Goal: Task Accomplishment & Management: Complete application form

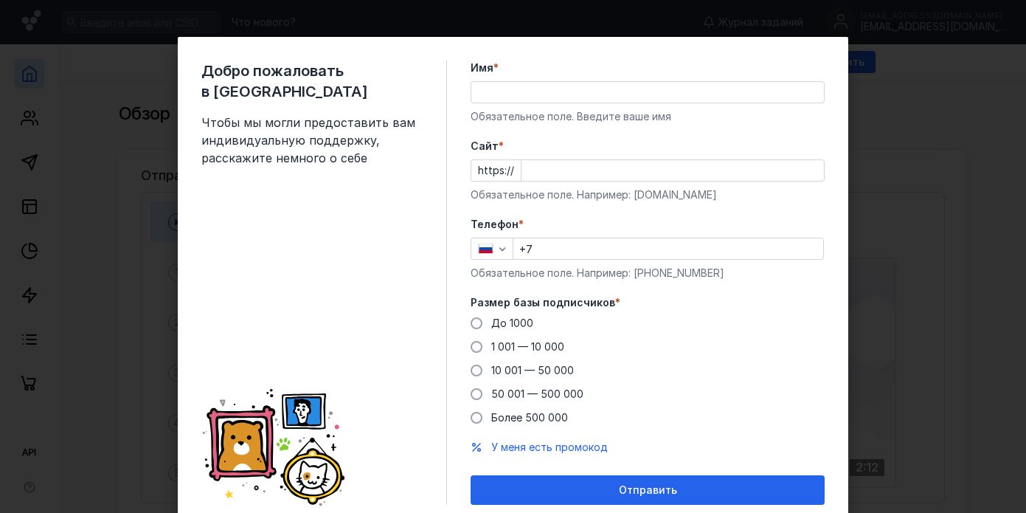
click at [533, 86] on input "Имя *" at bounding box center [647, 92] width 353 height 21
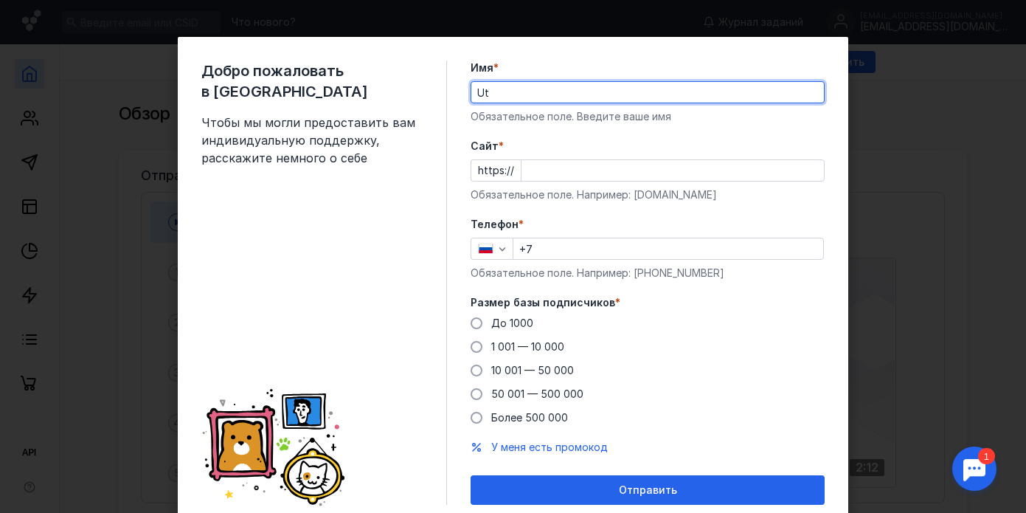
type input "U"
type input "Gemlabservice"
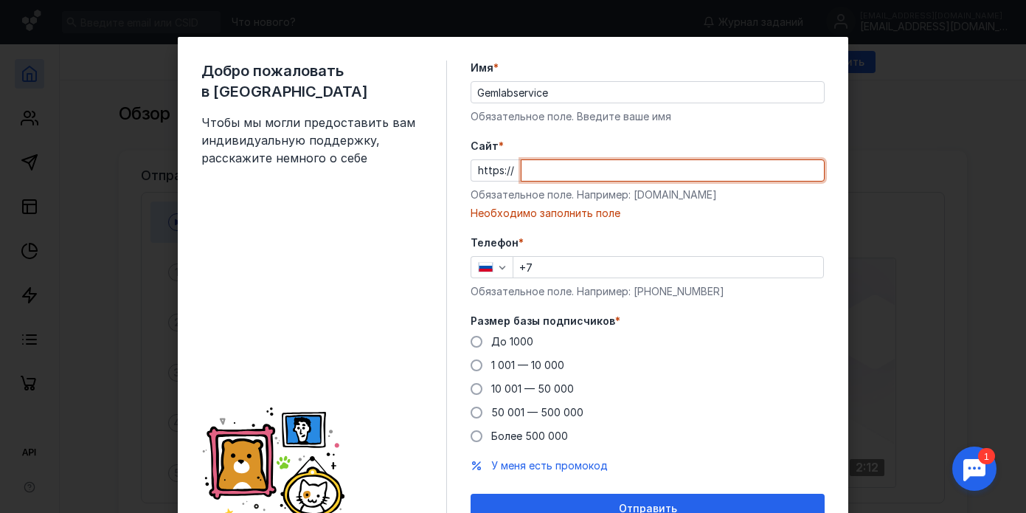
paste input "[DOMAIN_NAME][URL]"
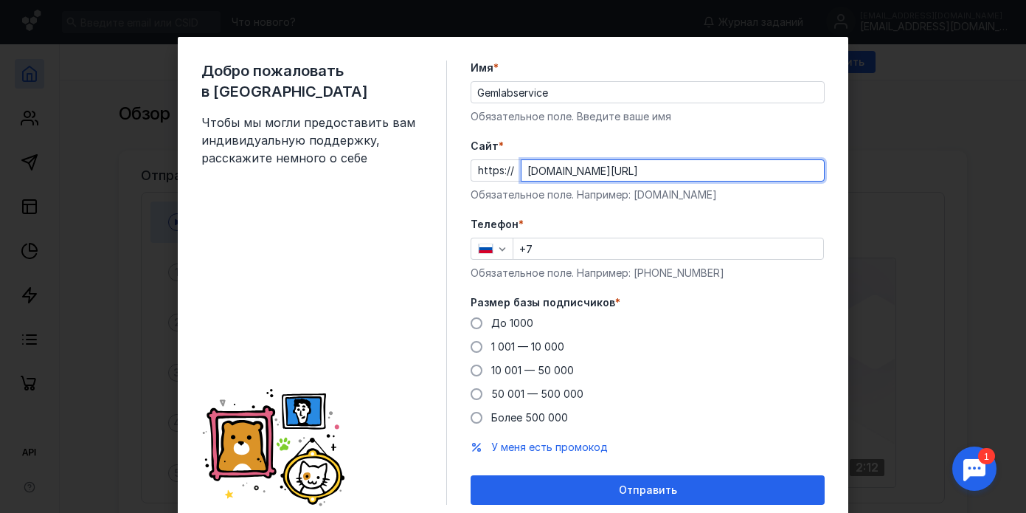
type input "[DOMAIN_NAME][URL]"
click at [595, 251] on input "+7" at bounding box center [669, 248] width 310 height 21
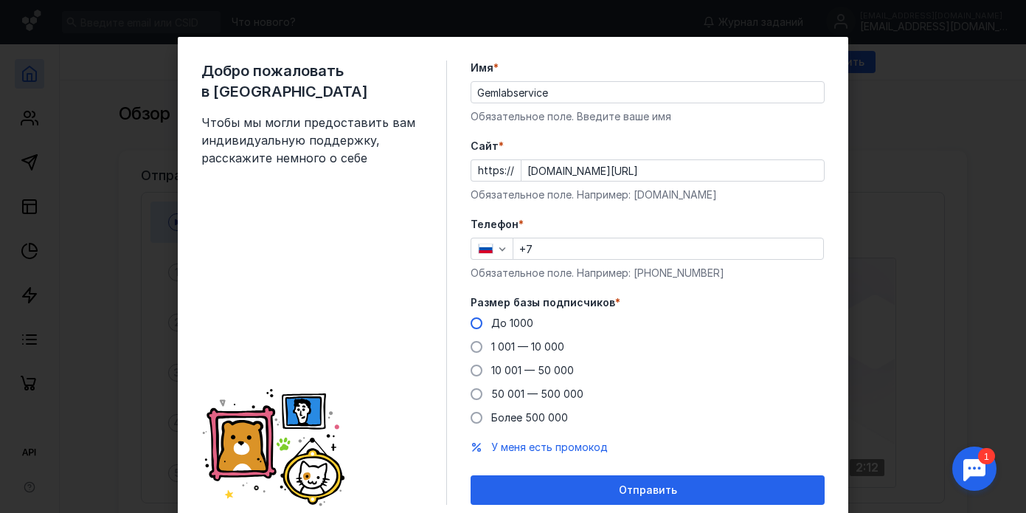
click at [474, 326] on span at bounding box center [477, 323] width 12 height 12
click at [0, 0] on input "До 1000" at bounding box center [0, 0] width 0 height 0
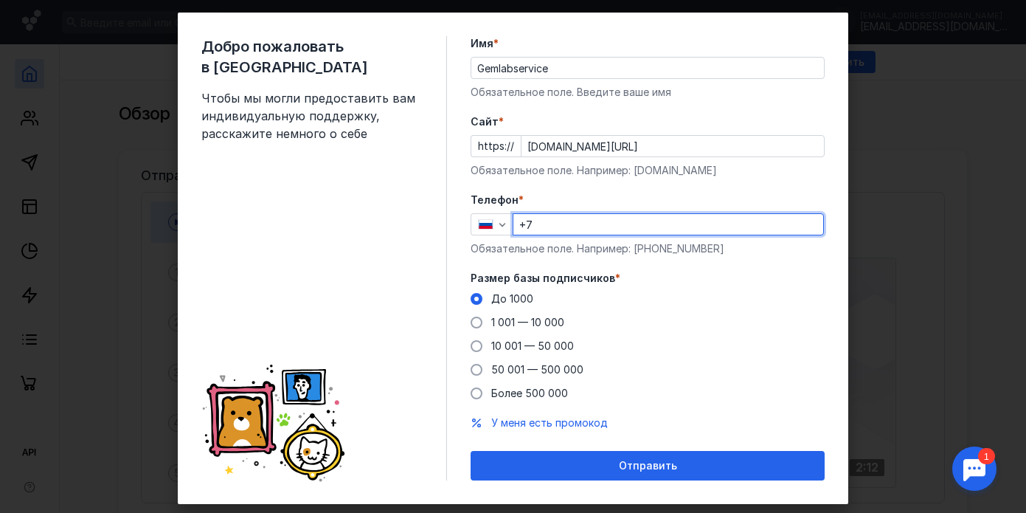
click at [609, 224] on input "+7" at bounding box center [669, 224] width 310 height 21
paste input "[PHONE_NUMBER]"
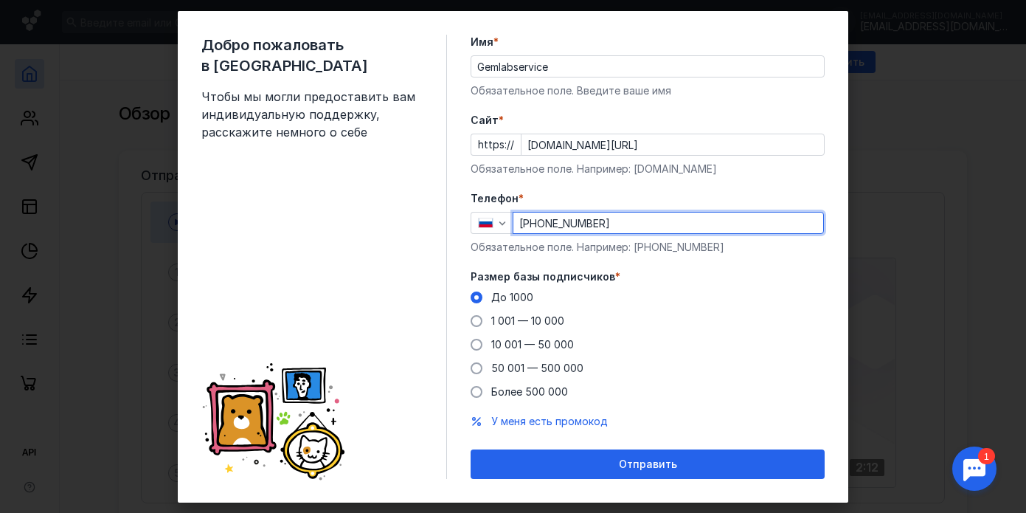
scroll to position [52, 0]
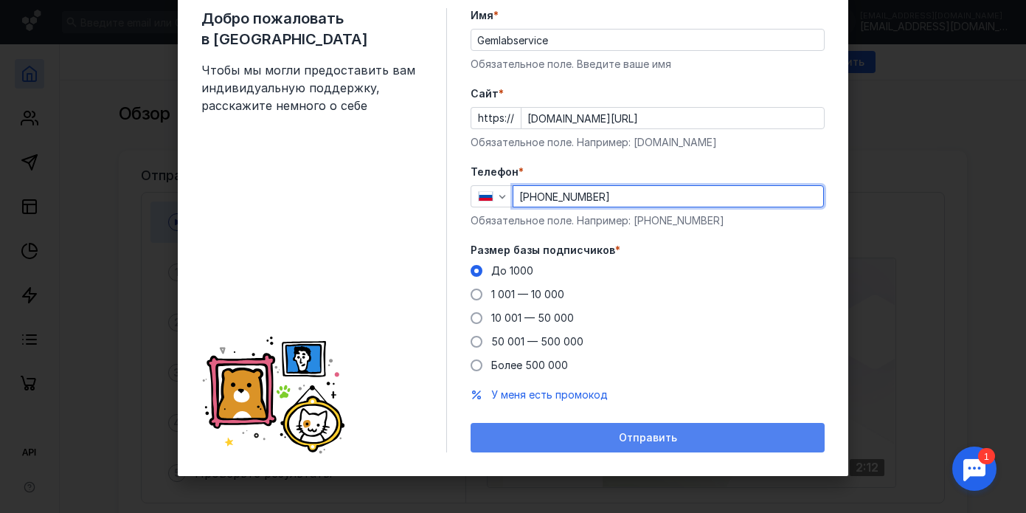
type input "[PHONE_NUMBER]"
click at [641, 440] on span "Отправить" at bounding box center [648, 438] width 58 height 13
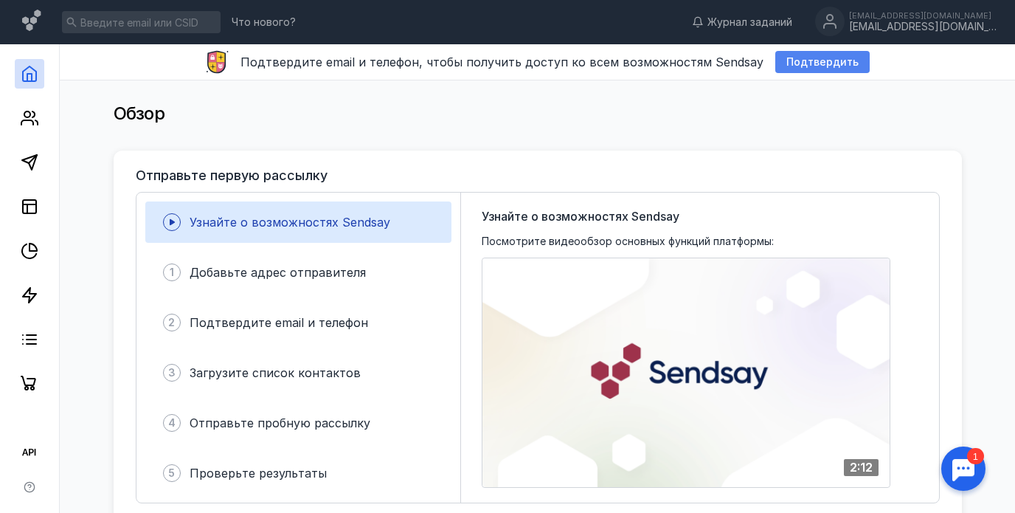
click at [837, 67] on span "Подтвердить" at bounding box center [823, 62] width 72 height 13
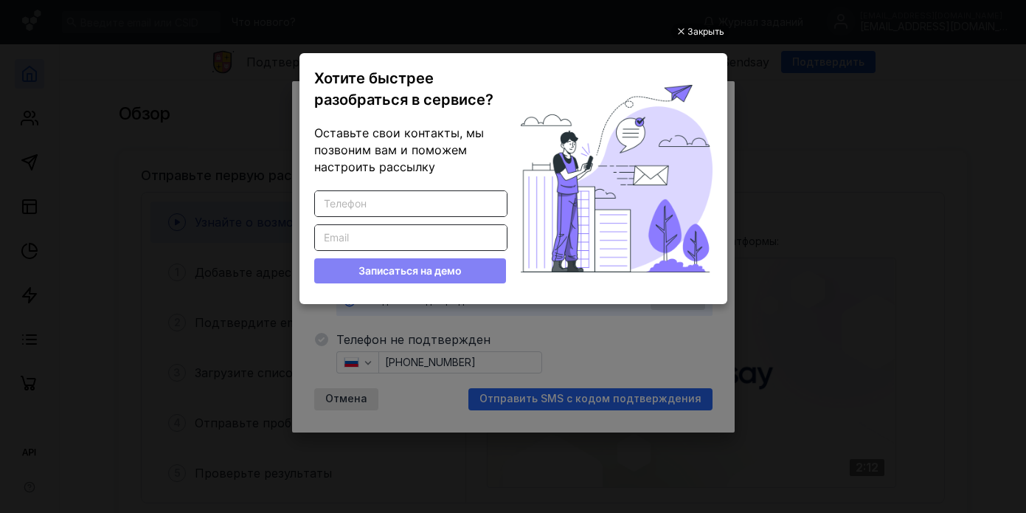
scroll to position [0, 0]
click at [725, 34] on div "Закрыть" at bounding box center [700, 32] width 58 height 16
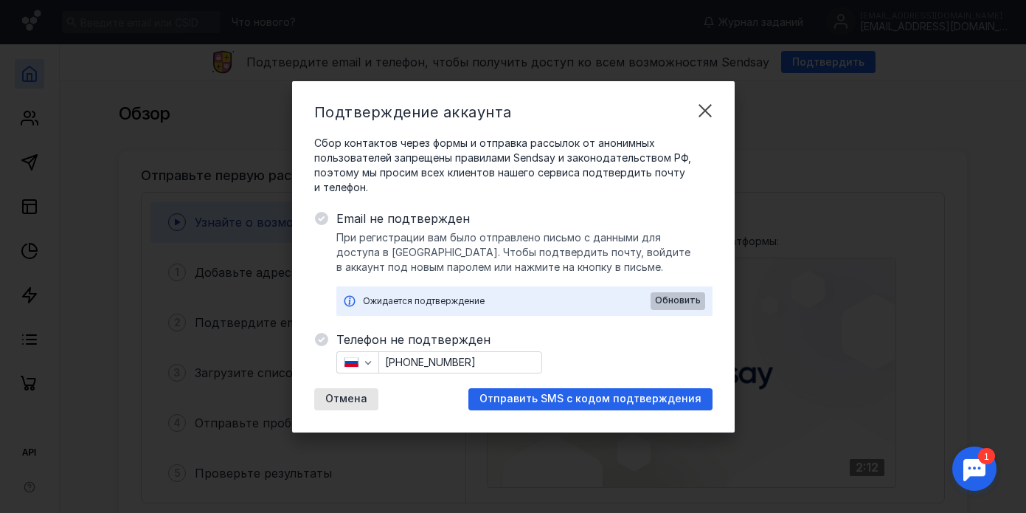
click at [682, 292] on div "Обновить" at bounding box center [678, 301] width 55 height 18
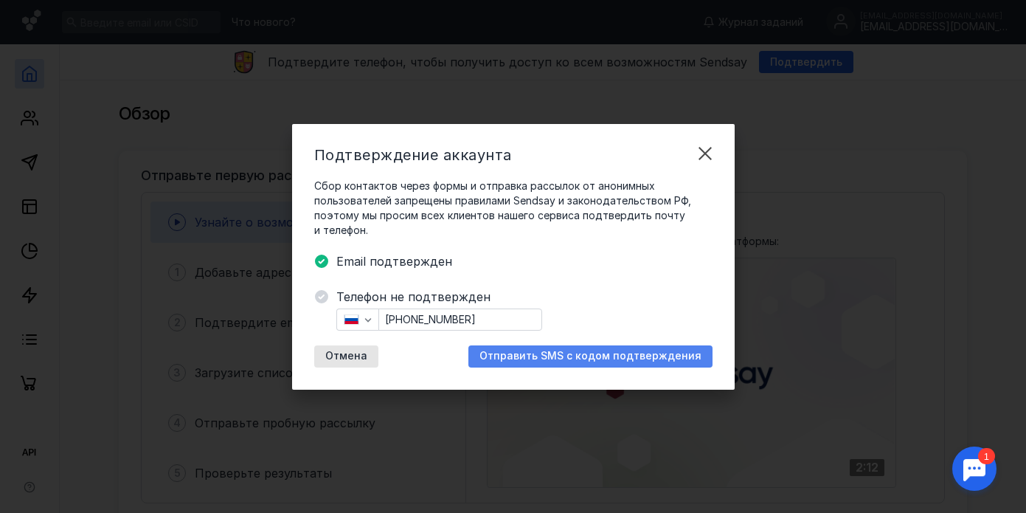
click at [573, 354] on span "Отправить SMS с кодом подтверждения" at bounding box center [591, 356] width 222 height 13
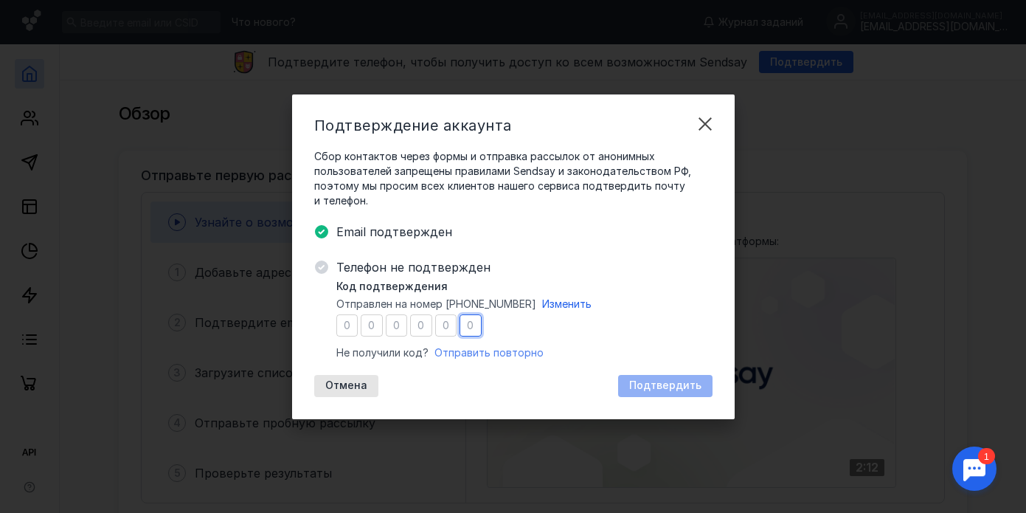
type input "3"
type input "2"
type input "4"
type input "3"
type input "1"
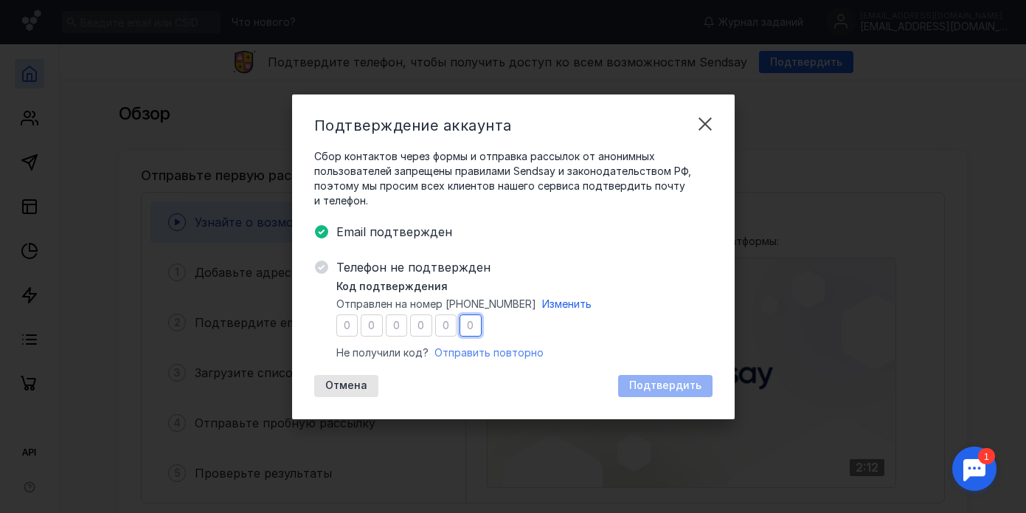
type input "4"
click at [676, 393] on div "Подтвердить" at bounding box center [665, 386] width 94 height 22
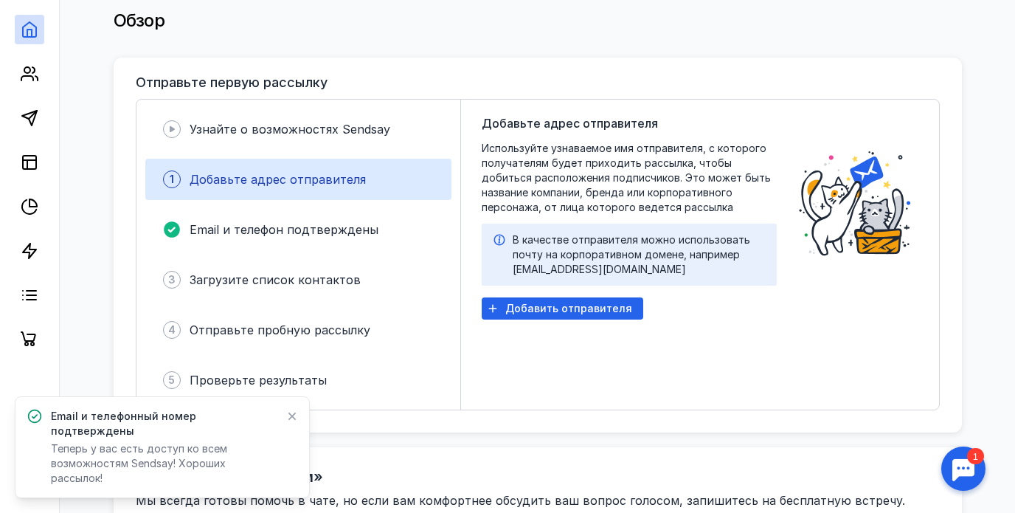
scroll to position [125, 0]
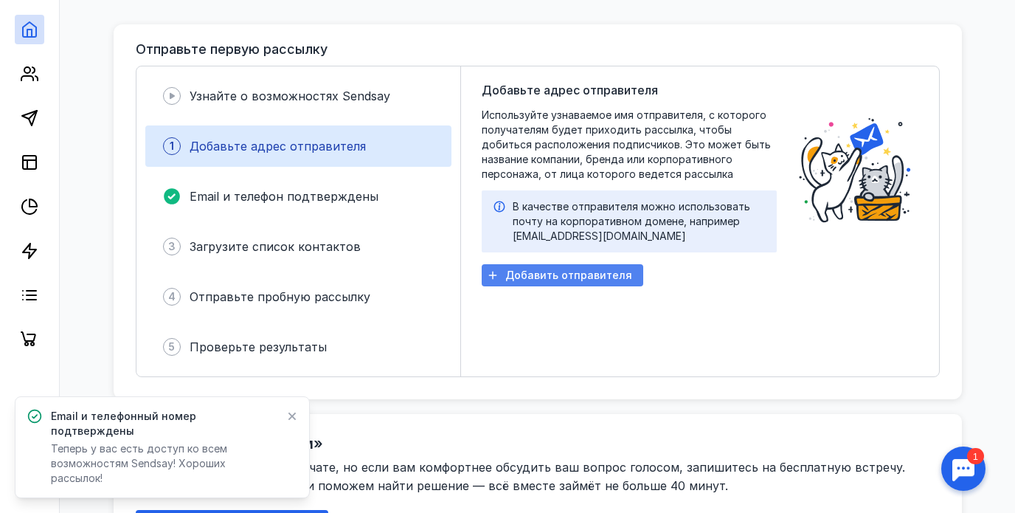
click at [576, 279] on span "Добавить отправителя" at bounding box center [568, 275] width 127 height 13
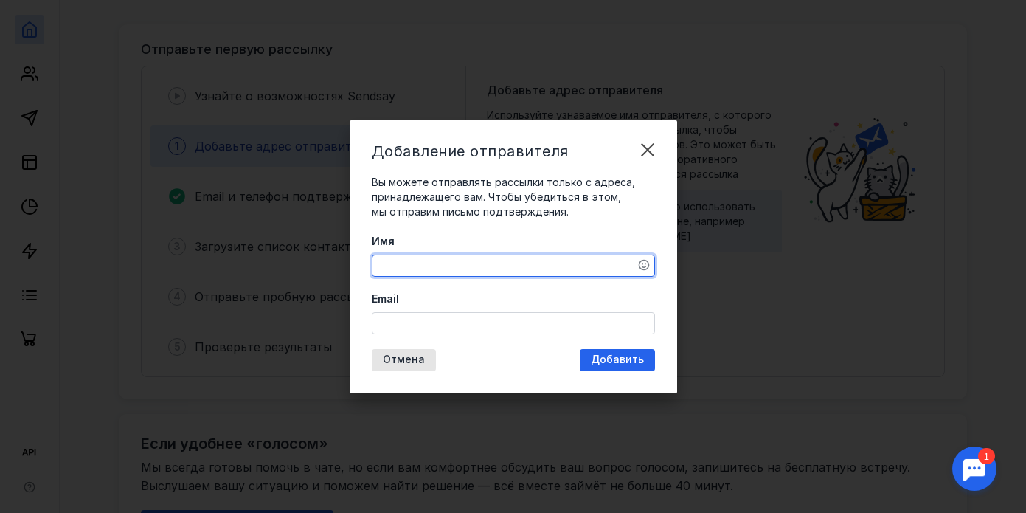
click at [495, 263] on textarea "Имя" at bounding box center [514, 265] width 282 height 21
type textarea "Гемлабсервис"
click at [450, 328] on input "Email" at bounding box center [514, 323] width 282 height 21
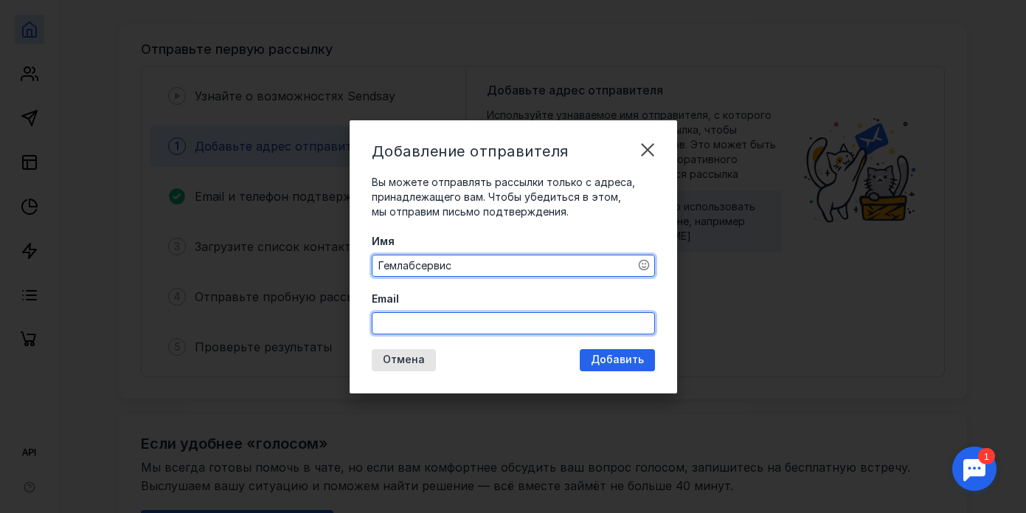
type input "[EMAIL_ADDRESS][DOMAIN_NAME]"
click at [634, 356] on div "Добавление отправителя Вы можете отправлять рассылки только с адреса, принадлеж…" at bounding box center [514, 256] width 328 height 273
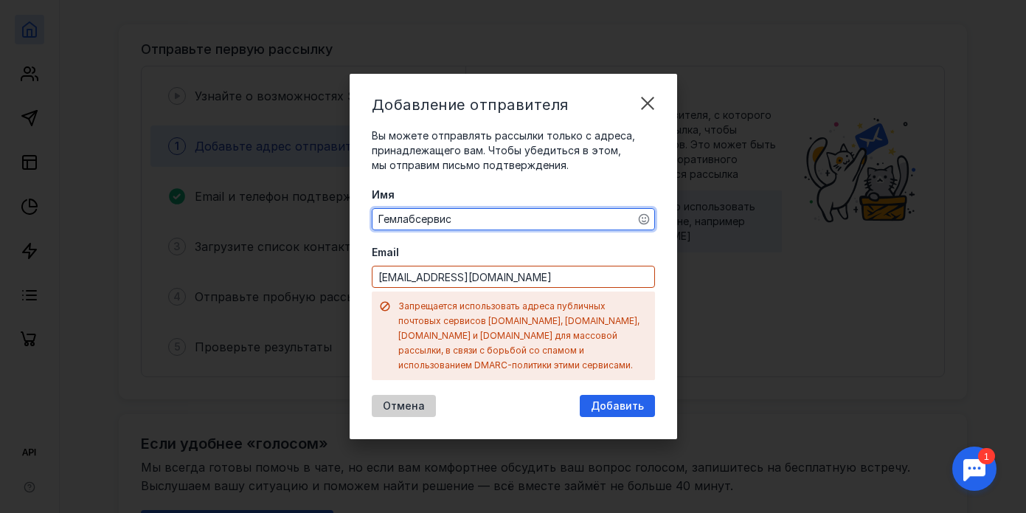
drag, startPoint x: 393, startPoint y: 384, endPoint x: 392, endPoint y: 397, distance: 12.6
click at [392, 384] on div "Добавление отправителя Вы можете отправлять рассылки только с адреса, принадлеж…" at bounding box center [514, 256] width 328 height 365
click at [392, 400] on span "Отмена" at bounding box center [404, 406] width 42 height 13
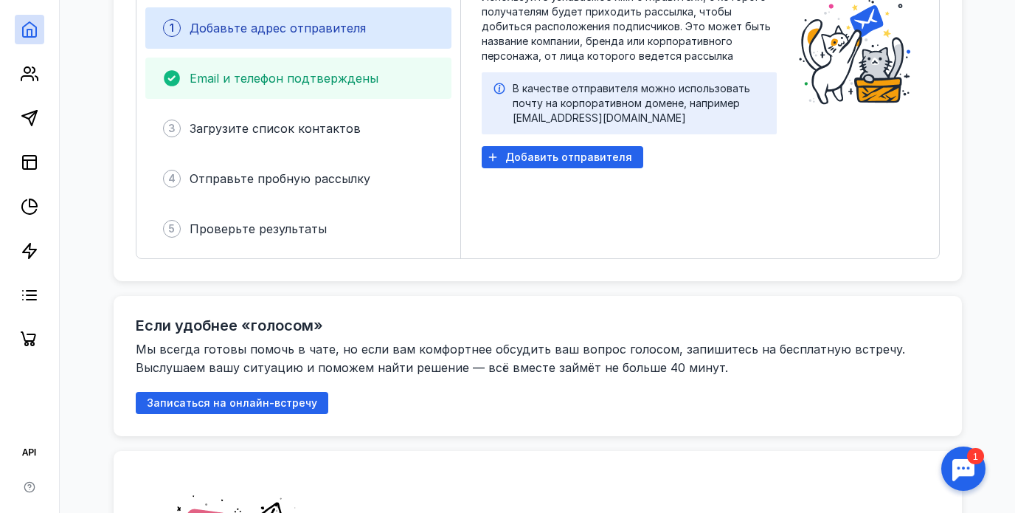
scroll to position [111, 0]
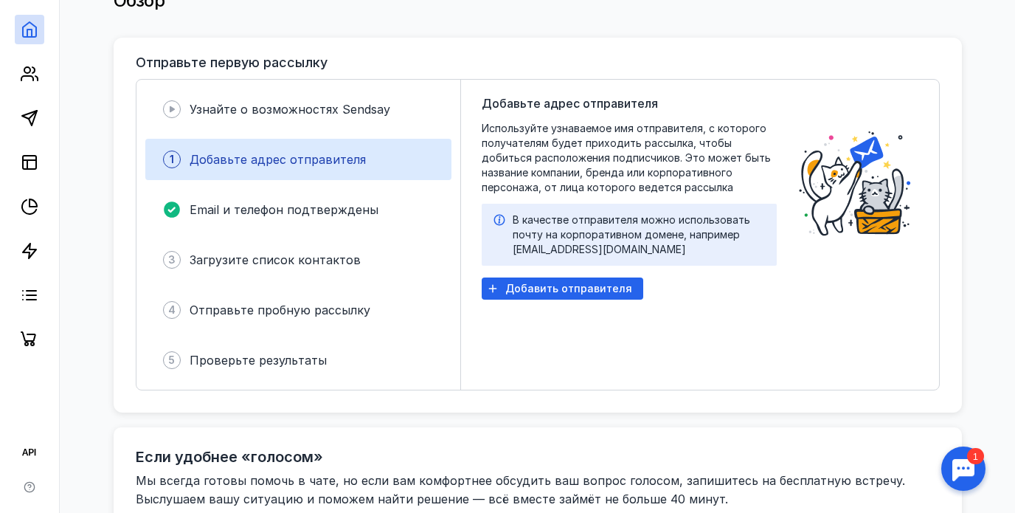
click at [46, 167] on div at bounding box center [29, 177] width 59 height 354
click at [33, 165] on icon at bounding box center [30, 162] width 18 height 18
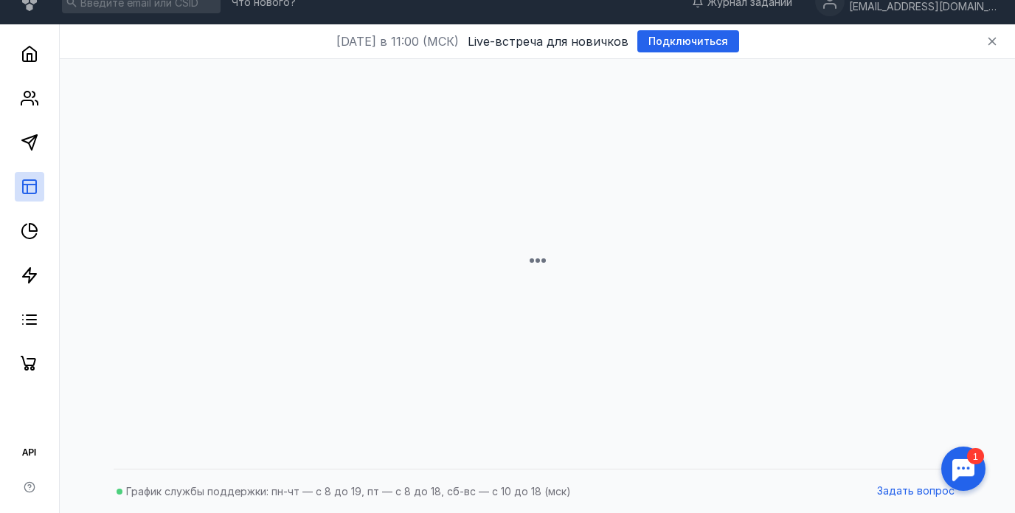
scroll to position [20, 0]
